Goal: Task Accomplishment & Management: Complete application form

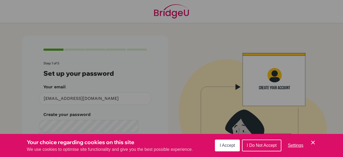
click at [224, 144] on span "I Accept" at bounding box center [227, 145] width 15 height 5
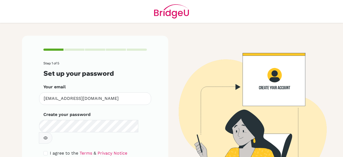
scroll to position [30, 0]
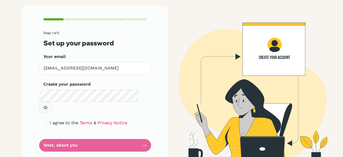
click at [52, 102] on button "button" at bounding box center [45, 107] width 13 height 11
click at [106, 134] on form "Step 1 of 5 Set up your password Your email [EMAIL_ADDRESS][DOMAIN_NAME] Invali…" at bounding box center [94, 91] width 103 height 120
click at [144, 133] on form "Step 1 of 5 Set up your password Your email [EMAIL_ADDRESS][DOMAIN_NAME] Invali…" at bounding box center [94, 91] width 103 height 120
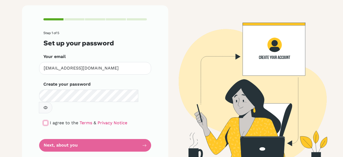
click at [45, 121] on input "checkbox" at bounding box center [45, 123] width 4 height 4
checkbox input "true"
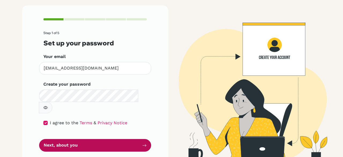
click at [59, 139] on button "Next, about you" at bounding box center [95, 145] width 112 height 13
